Goal: Find specific page/section: Find specific page/section

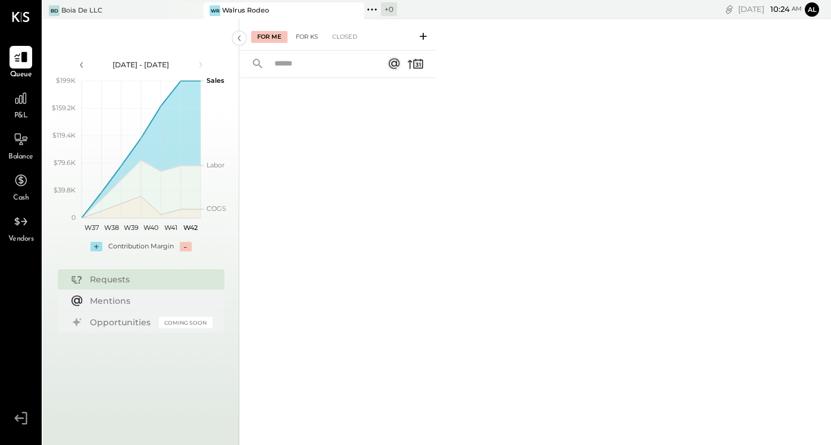
click at [312, 37] on div "For KS" at bounding box center [307, 37] width 34 height 12
click at [156, 2] on div "[PERSON_NAME] De LLC" at bounding box center [123, 10] width 161 height 17
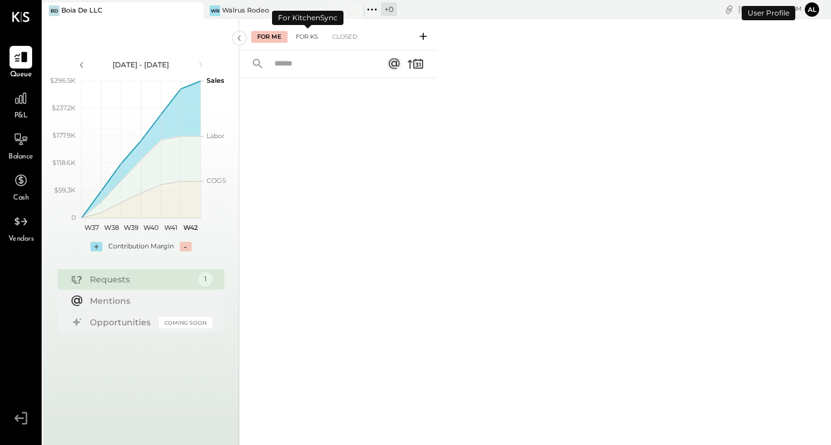
click at [316, 38] on div "For KS" at bounding box center [307, 37] width 34 height 12
